Goal: Check status: Check status

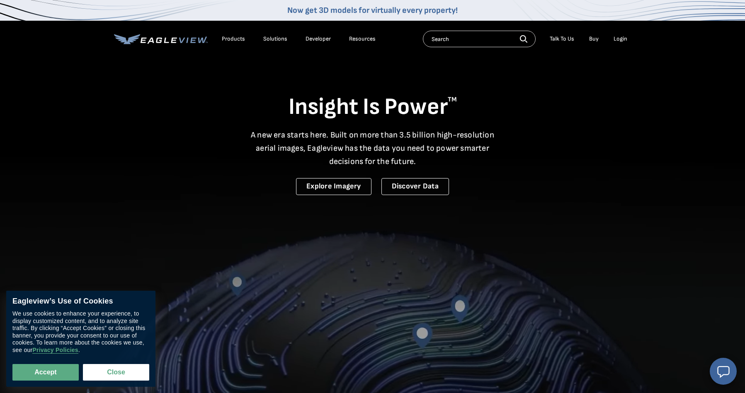
click at [622, 41] on div "Login" at bounding box center [621, 38] width 14 height 7
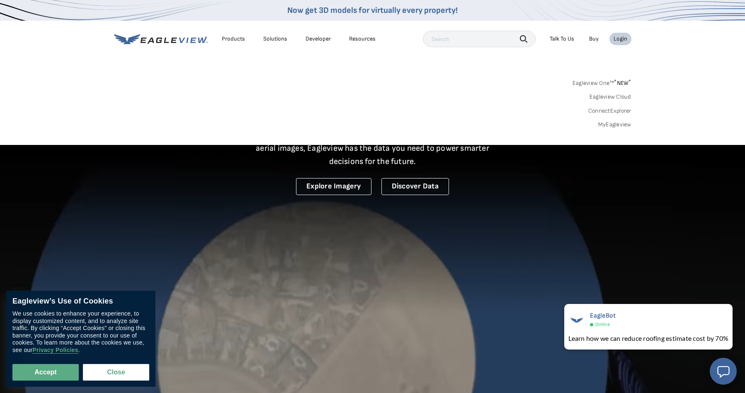
click at [618, 126] on link "MyEagleview" at bounding box center [614, 124] width 33 height 7
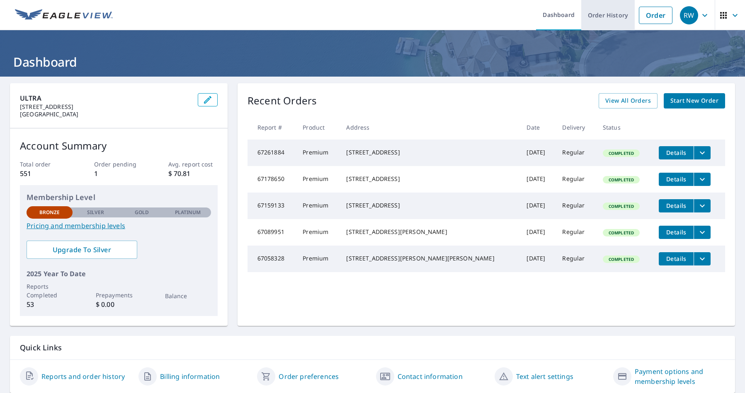
scroll to position [0, 0]
click at [610, 14] on link "Order History" at bounding box center [607, 15] width 53 height 30
